Goal: Transaction & Acquisition: Book appointment/travel/reservation

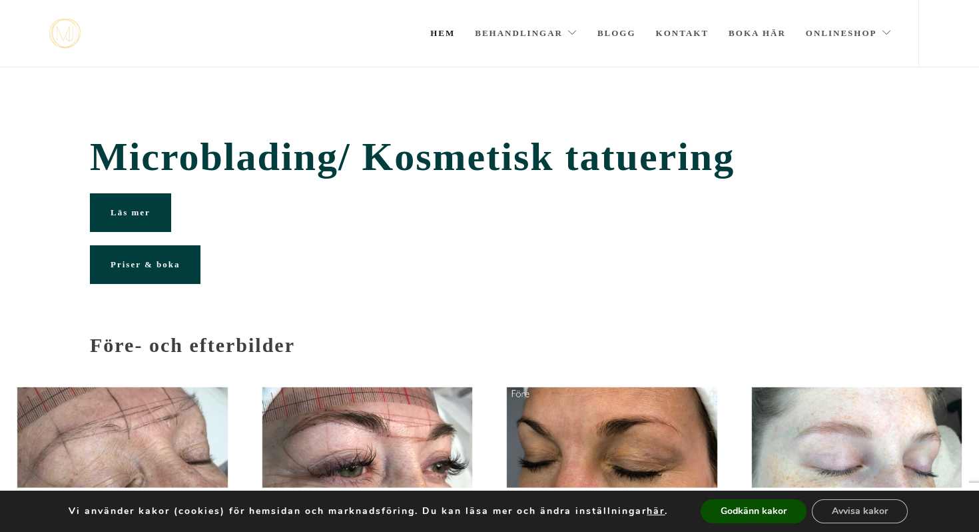
click at [440, 35] on link "Hem" at bounding box center [442, 33] width 25 height 67
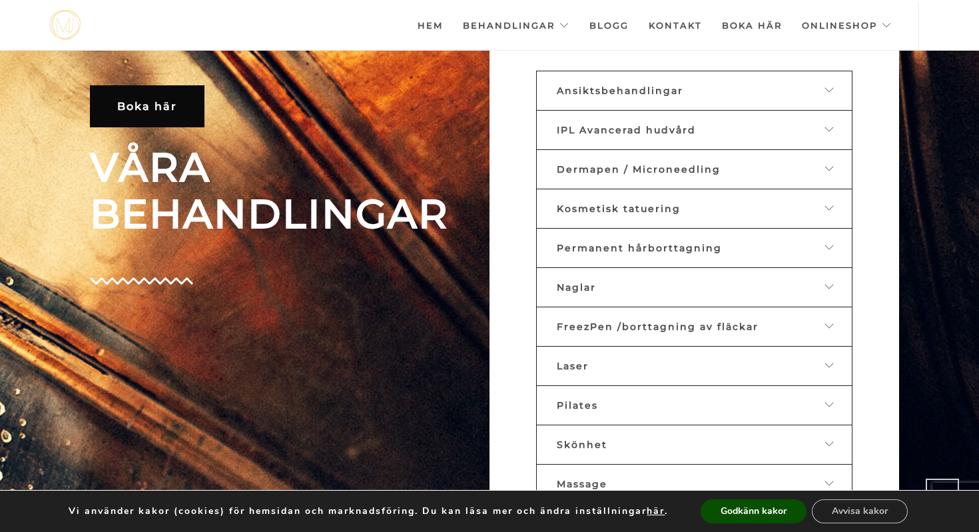
scroll to position [584, 0]
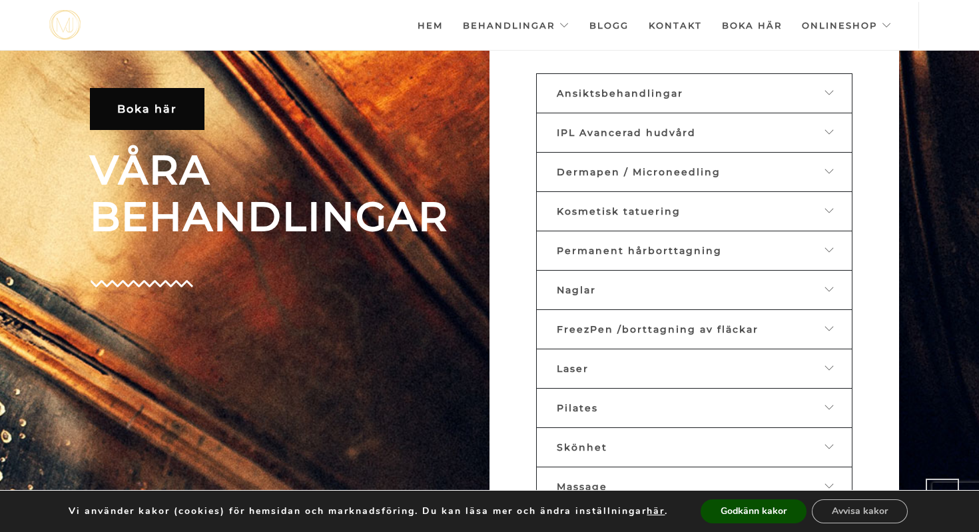
click at [634, 89] on span "Ansiktsbehandlingar" at bounding box center [620, 93] width 127 height 12
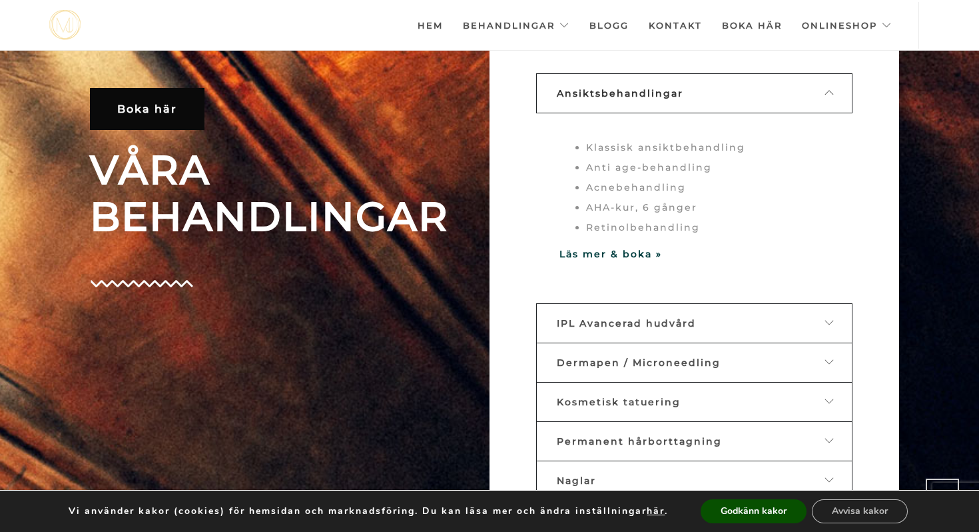
click at [634, 89] on span "Ansiktsbehandlingar" at bounding box center [620, 93] width 127 height 12
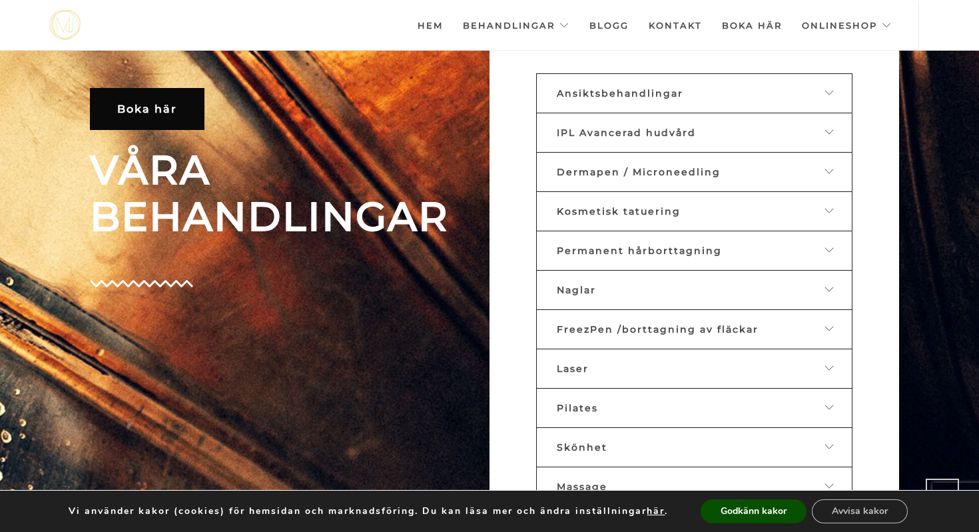
click at [642, 129] on span "IPL Avancerad hudvård" at bounding box center [626, 133] width 139 height 12
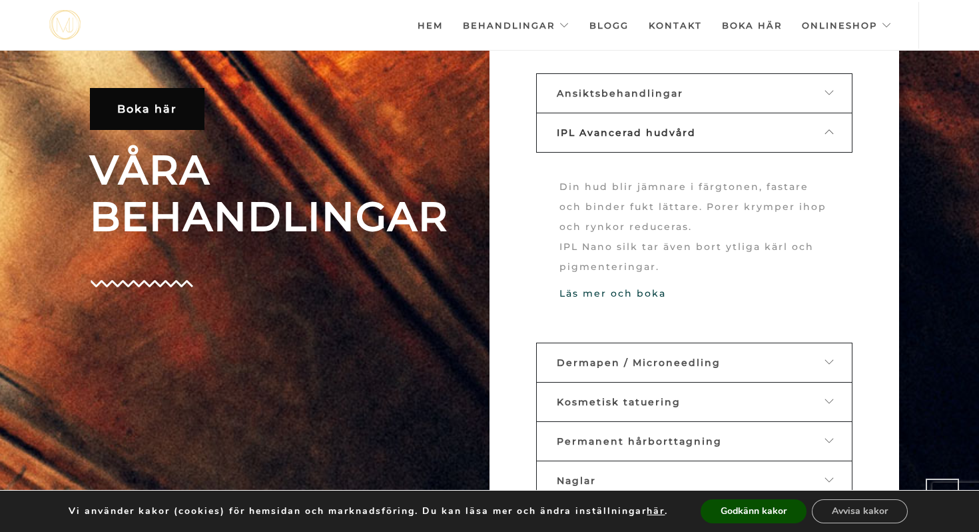
click at [642, 129] on span "IPL Avancerad hudvård" at bounding box center [626, 133] width 139 height 12
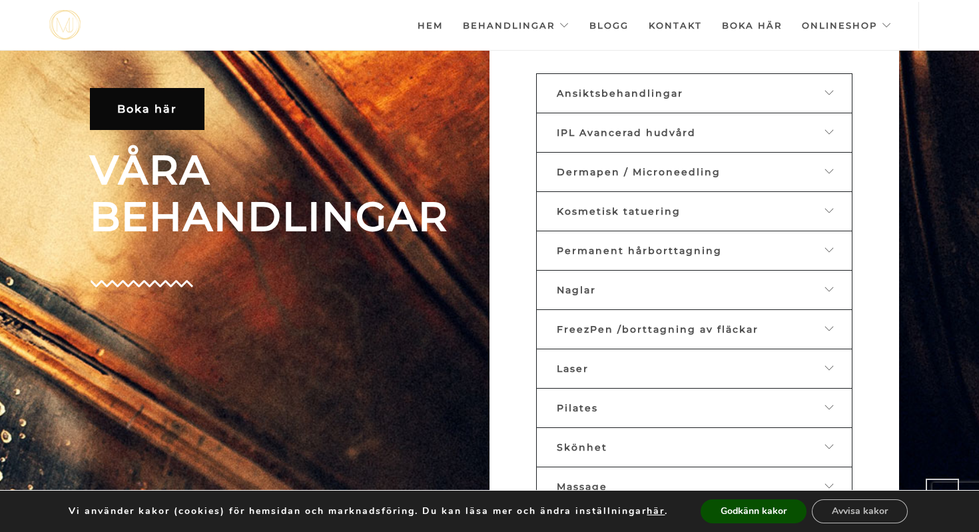
click at [650, 202] on link "Kosmetisk tatuering" at bounding box center [694, 211] width 316 height 40
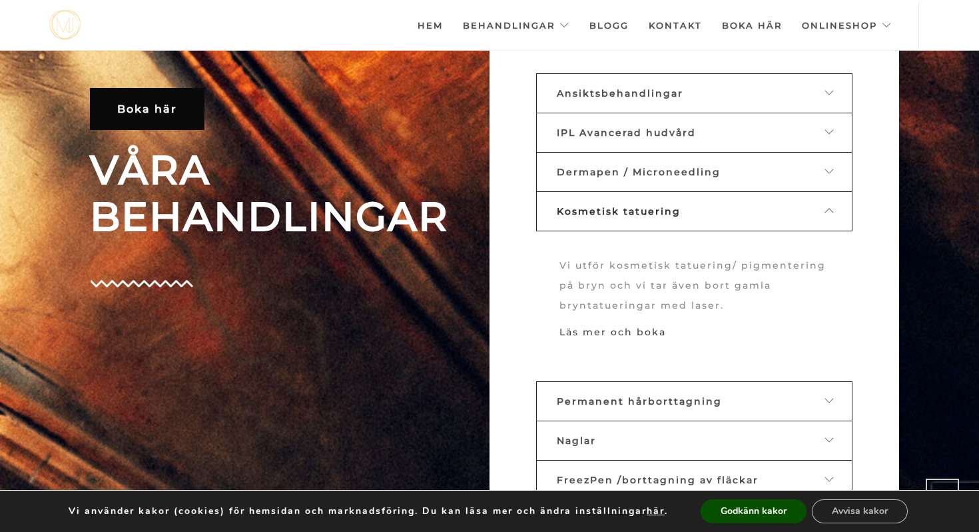
click at [616, 326] on link "Läs mer och boka" at bounding box center [613, 332] width 107 height 12
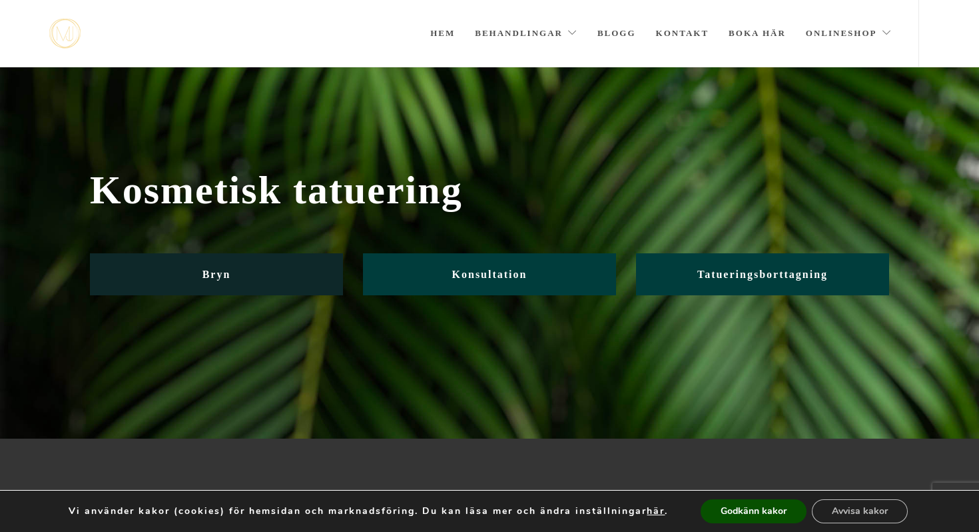
click at [276, 276] on link "Bryn" at bounding box center [216, 274] width 253 height 42
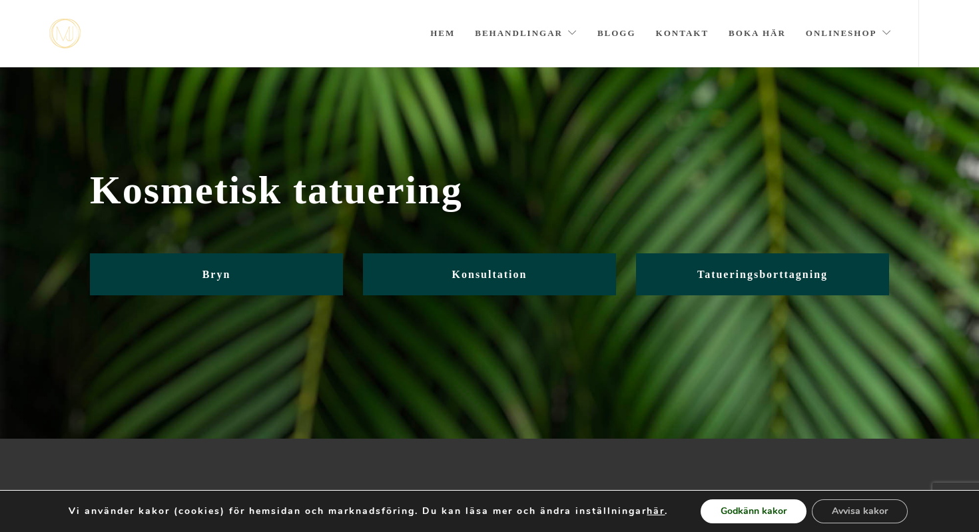
click at [716, 510] on button "Godkänn kakor" at bounding box center [754, 511] width 106 height 24
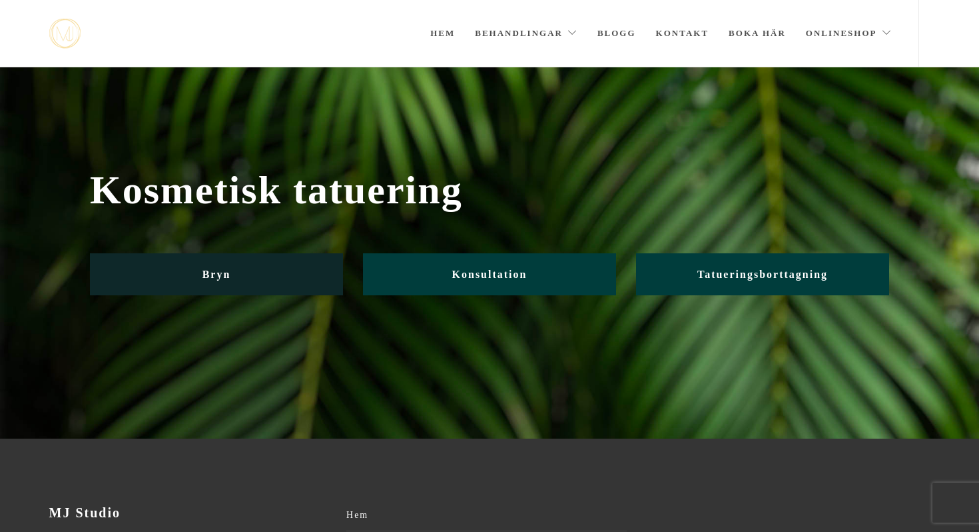
click at [184, 270] on link "Bryn" at bounding box center [216, 274] width 253 height 42
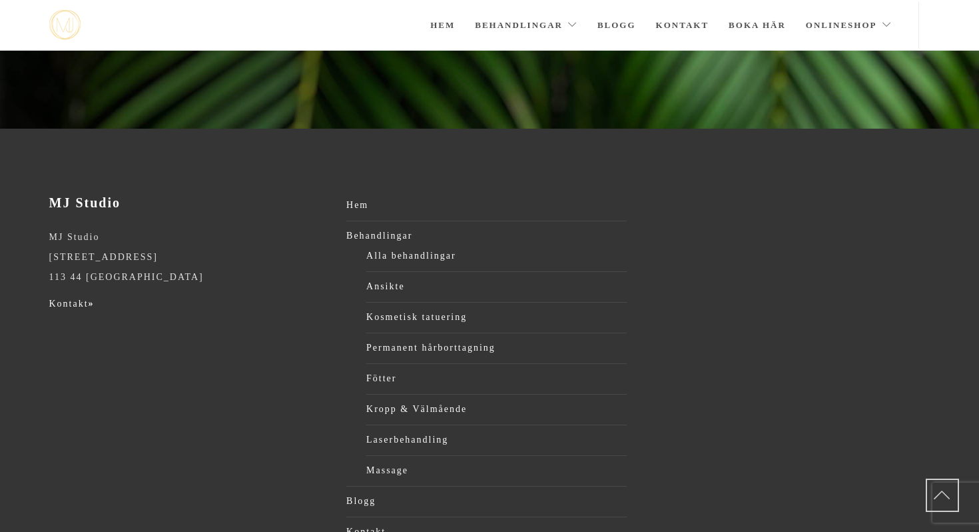
scroll to position [296, 0]
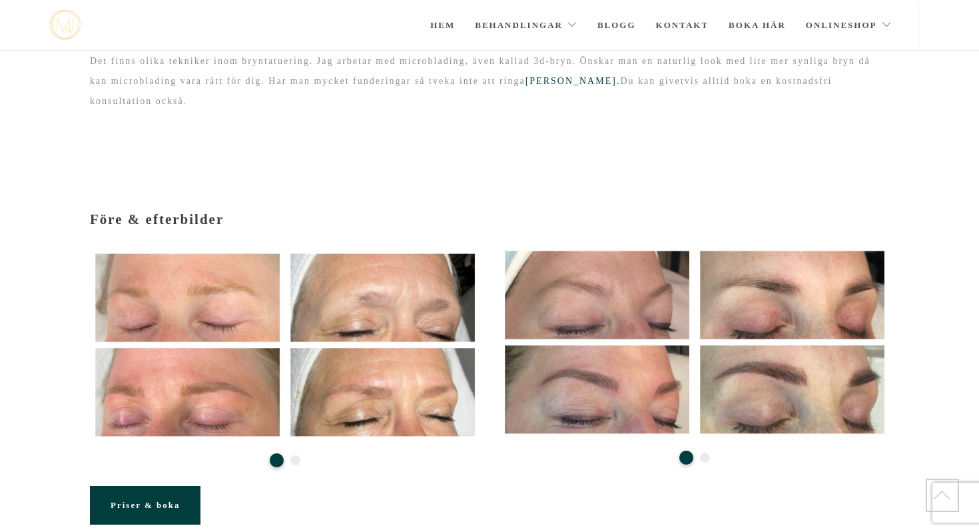
scroll to position [77, 0]
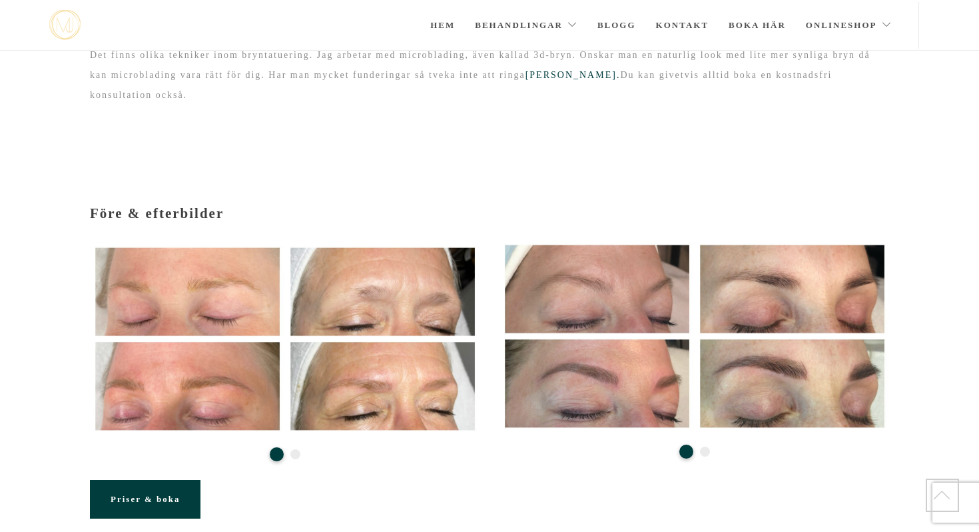
click at [162, 486] on link "Priser & boka" at bounding box center [145, 499] width 111 height 39
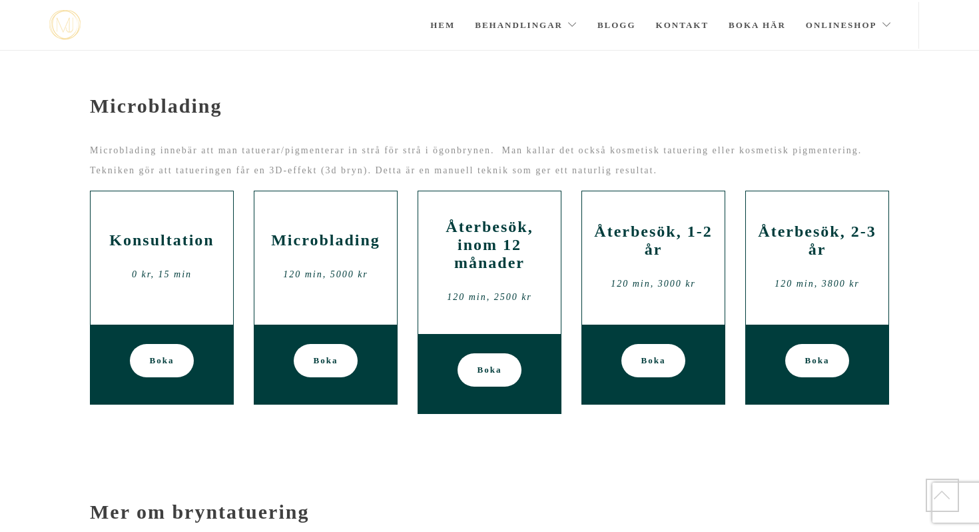
scroll to position [569, 0]
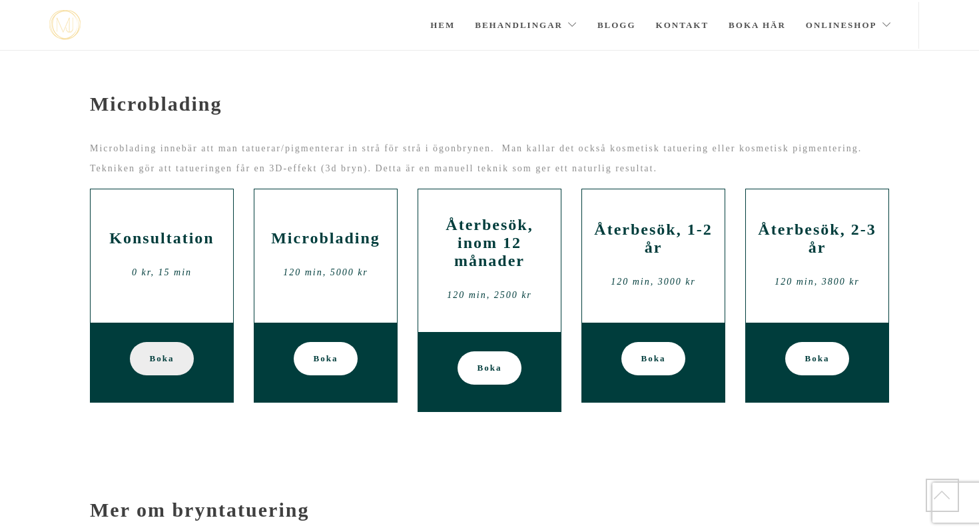
click at [177, 346] on link "Boka" at bounding box center [162, 358] width 65 height 33
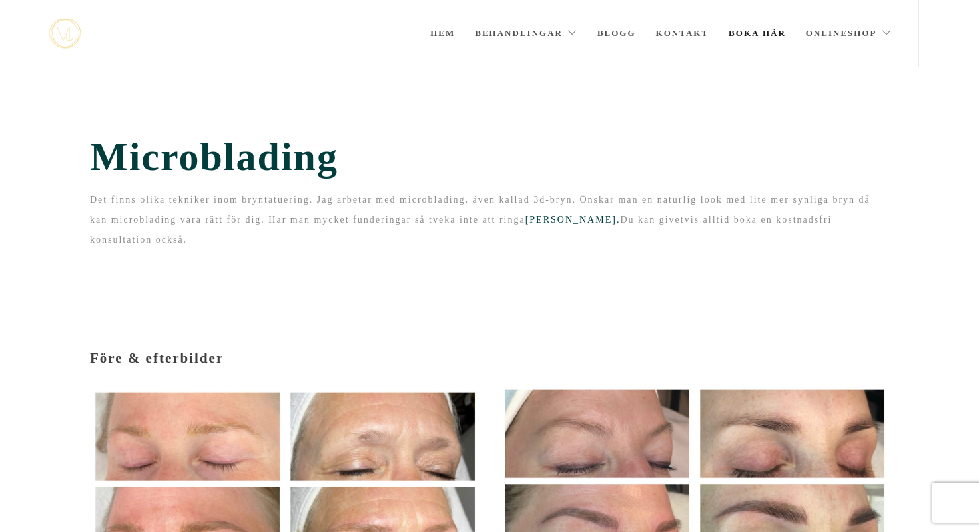
click at [732, 31] on link "Boka här" at bounding box center [757, 33] width 57 height 67
click at [445, 29] on link "Hem" at bounding box center [442, 33] width 25 height 67
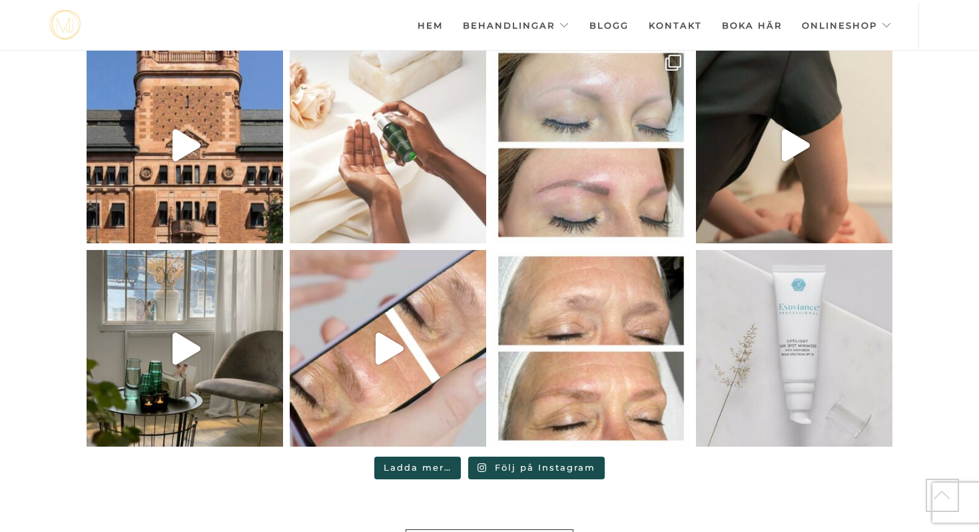
scroll to position [3452, 0]
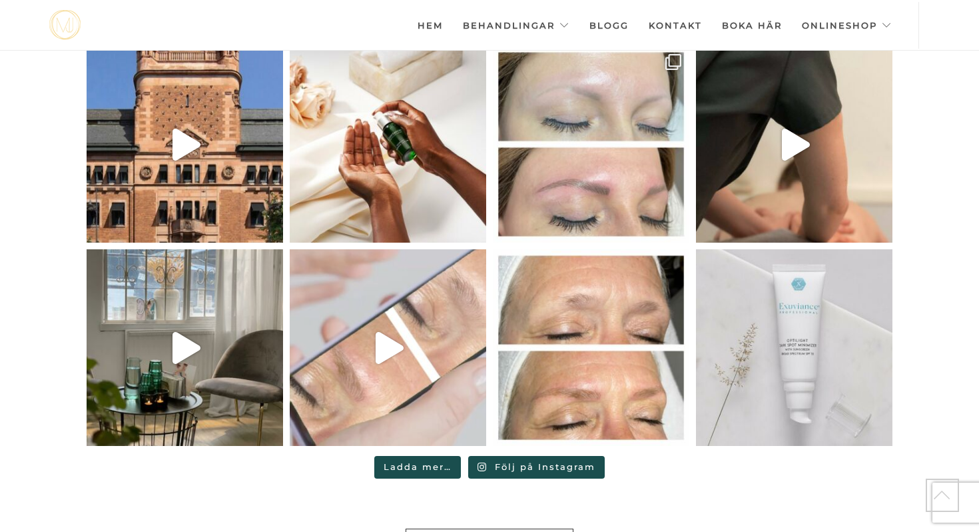
click at [383, 332] on icon "Play" at bounding box center [390, 348] width 28 height 32
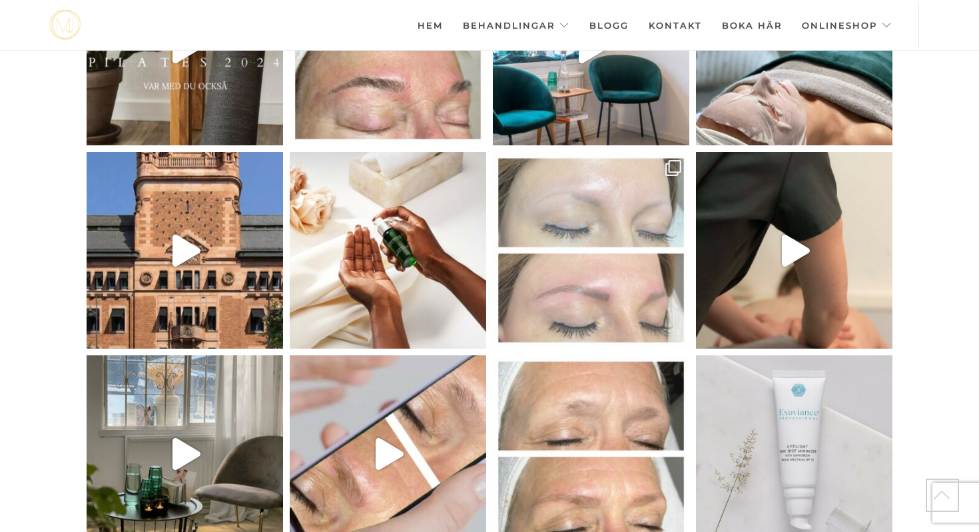
scroll to position [3329, 0]
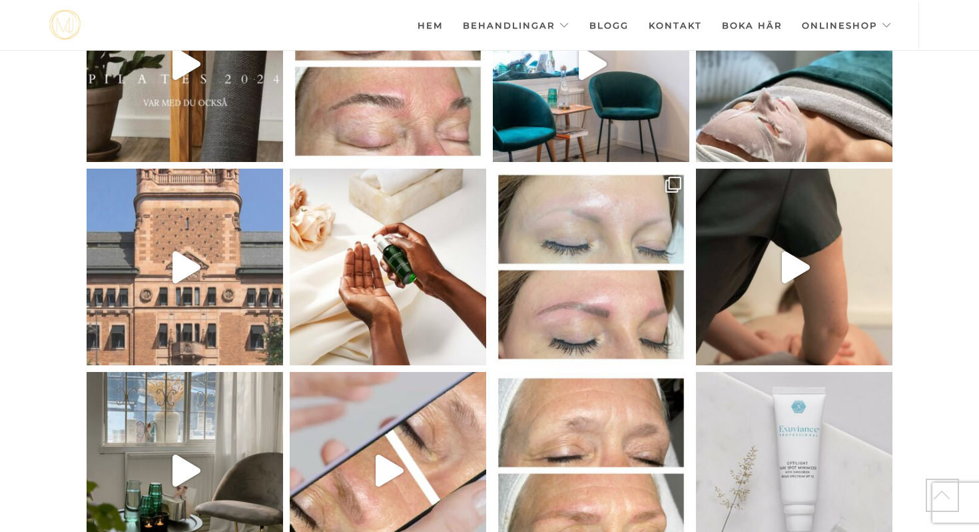
click at [177, 251] on icon "Play" at bounding box center [187, 267] width 28 height 32
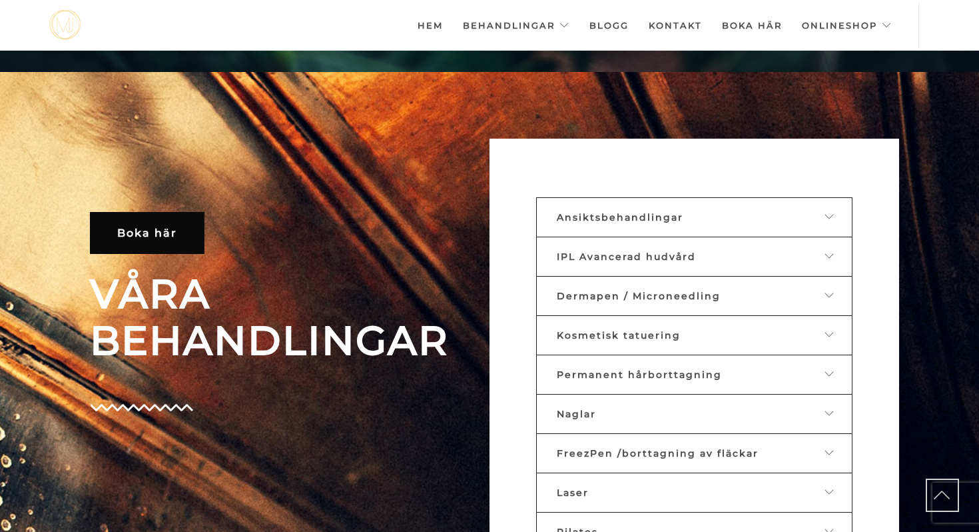
scroll to position [461, 0]
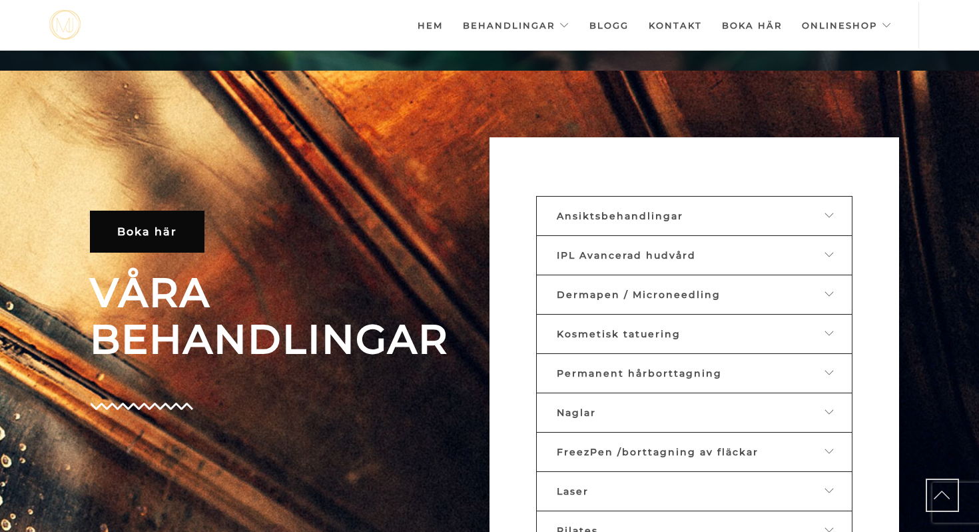
click at [631, 416] on link "Naglar" at bounding box center [694, 412] width 316 height 40
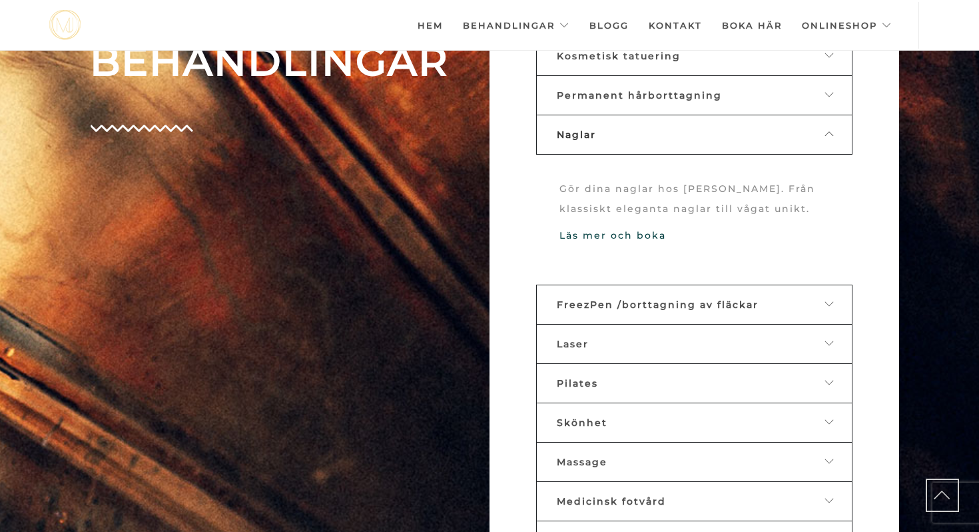
scroll to position [744, 0]
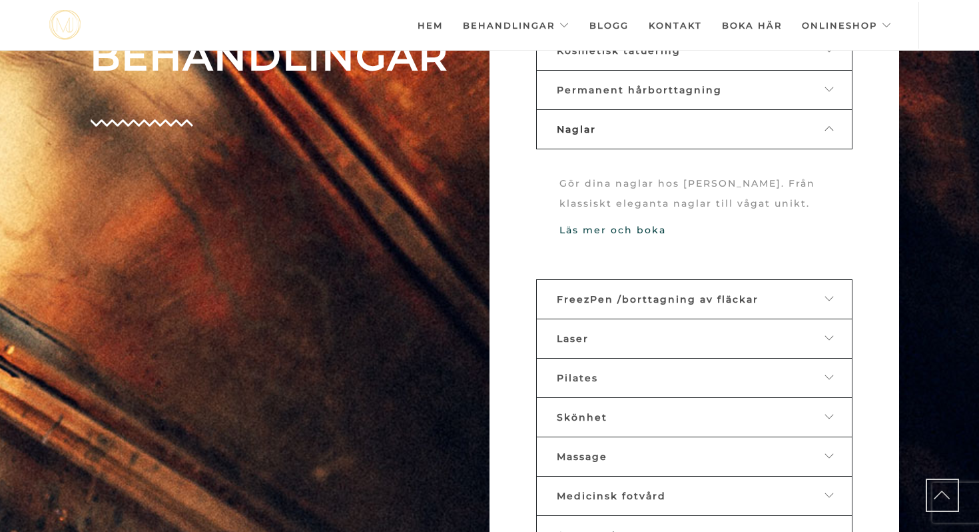
click at [630, 378] on link "Pilates" at bounding box center [694, 378] width 316 height 40
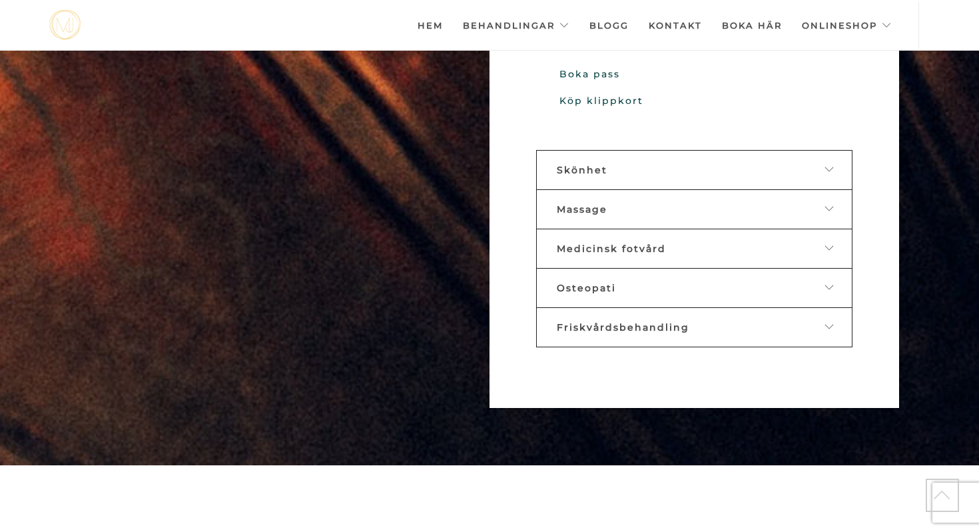
scroll to position [1345, 0]
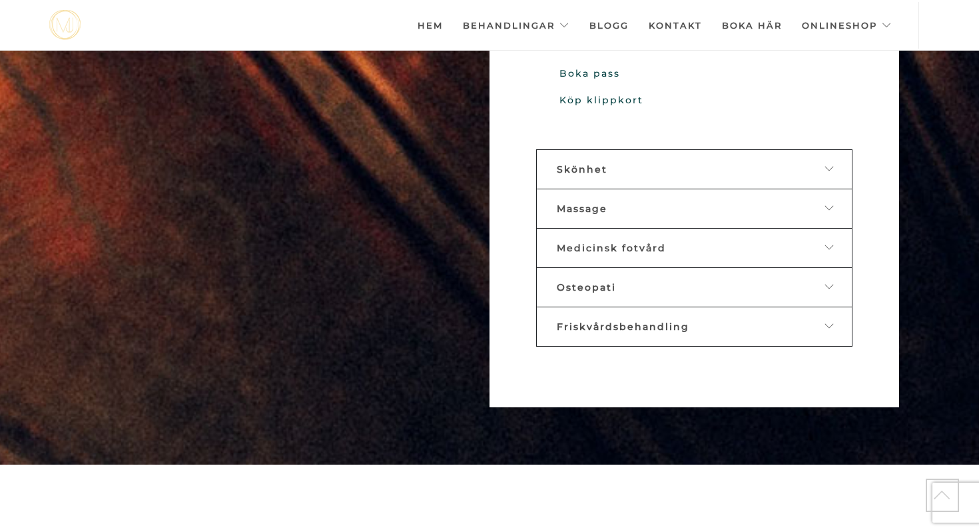
click at [610, 283] on span "Osteopati" at bounding box center [586, 287] width 59 height 12
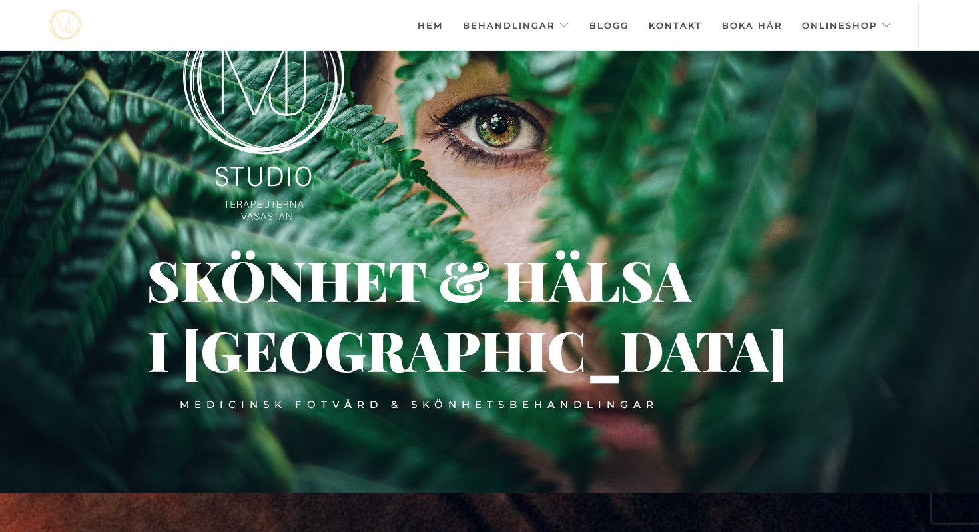
scroll to position [0, 0]
